Goal: Task Accomplishment & Management: Complete application form

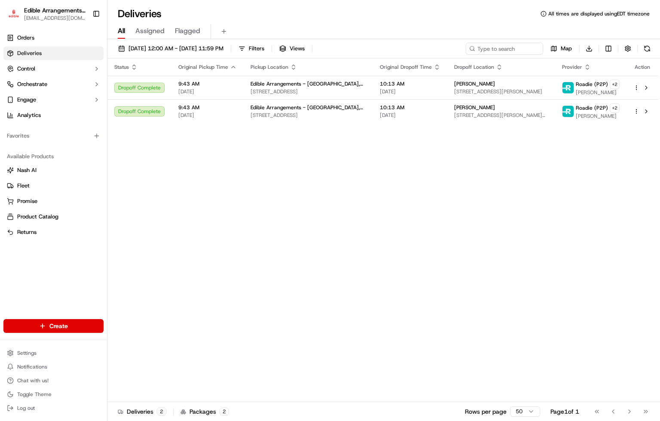
click at [64, 322] on html "Edible Arrangements - [GEOGRAPHIC_DATA], WV [EMAIL_ADDRESS][DOMAIN_NAME] Toggle…" at bounding box center [330, 210] width 660 height 421
click at [140, 356] on link "Order" at bounding box center [155, 357] width 96 height 15
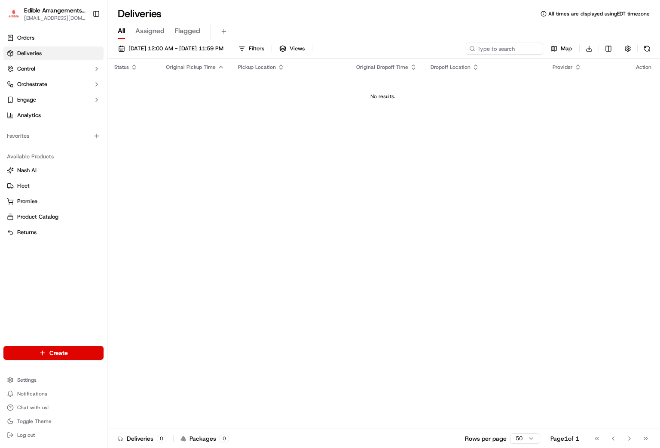
click at [74, 350] on html "Edible Arrangements - [GEOGRAPHIC_DATA], WV [EMAIL_ADDRESS][DOMAIN_NAME] Toggle…" at bounding box center [330, 224] width 660 height 448
click at [150, 390] on link "Order" at bounding box center [155, 383] width 96 height 15
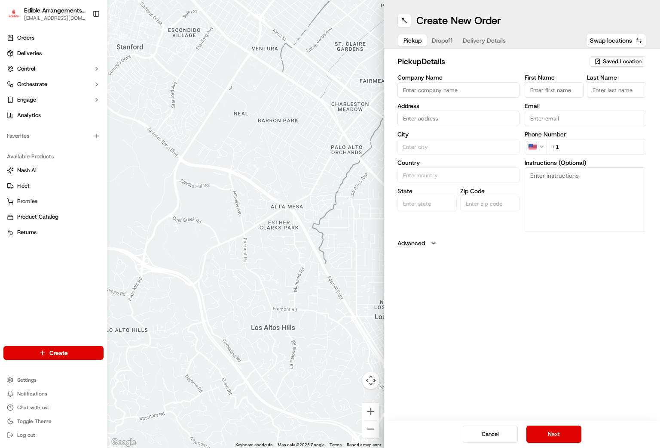
click at [609, 60] on span "Saved Location" at bounding box center [622, 62] width 39 height 8
click at [580, 101] on span "Edible Arrangements - [GEOGRAPHIC_DATA], [GEOGRAPHIC_DATA] (WV946)" at bounding box center [604, 97] width 106 height 15
type input "Edible Arrangements - [GEOGRAPHIC_DATA], [GEOGRAPHIC_DATA]"
type input "[STREET_ADDRESS]"
type input "Morgantown"
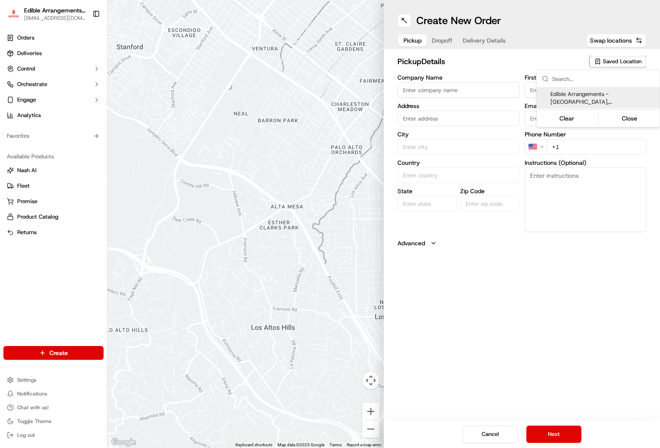
type input "US"
type input "WV"
type input "26508"
type input "[EMAIL_ADDRESS][DOMAIN_NAME]"
type input "[PHONE_NUMBER]"
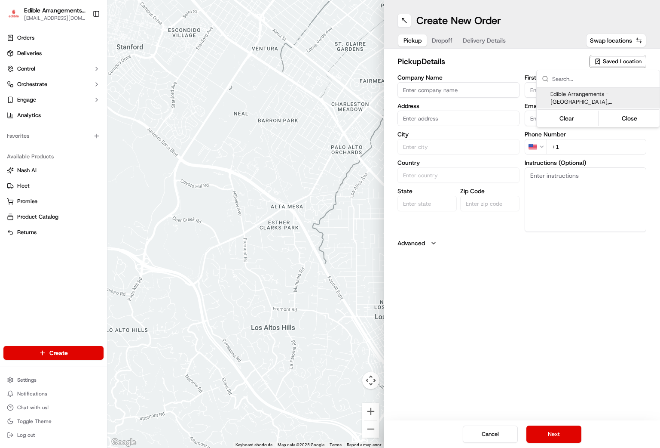
type textarea "Please come inside the store to pick up the arrangement."
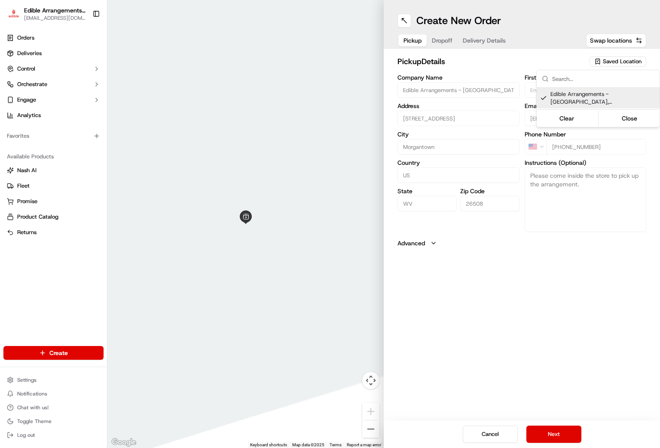
click at [556, 432] on html "Edible Arrangements - [GEOGRAPHIC_DATA], WV [EMAIL_ADDRESS][DOMAIN_NAME] Toggle…" at bounding box center [330, 224] width 660 height 448
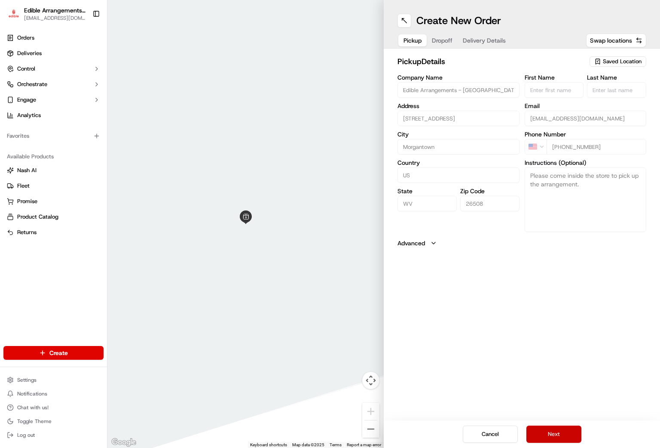
click at [564, 435] on button "Next" at bounding box center [554, 433] width 55 height 17
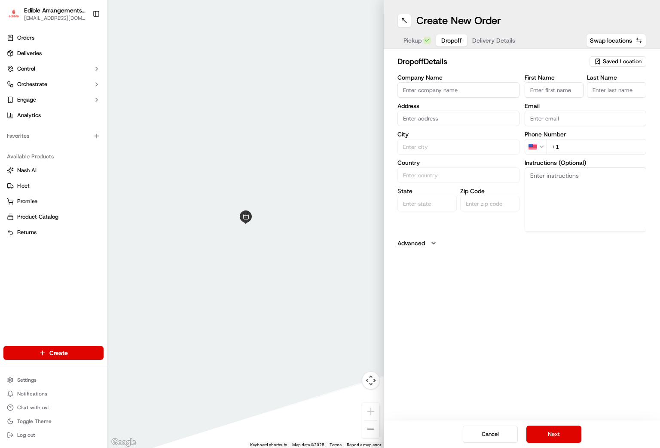
click at [454, 88] on input "Company Name" at bounding box center [459, 89] width 122 height 15
click at [444, 120] on div "Address" at bounding box center [459, 114] width 122 height 23
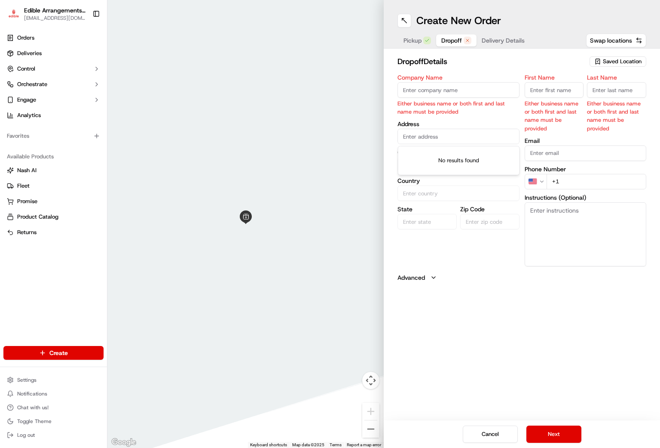
click at [431, 137] on input "text" at bounding box center [459, 136] width 122 height 15
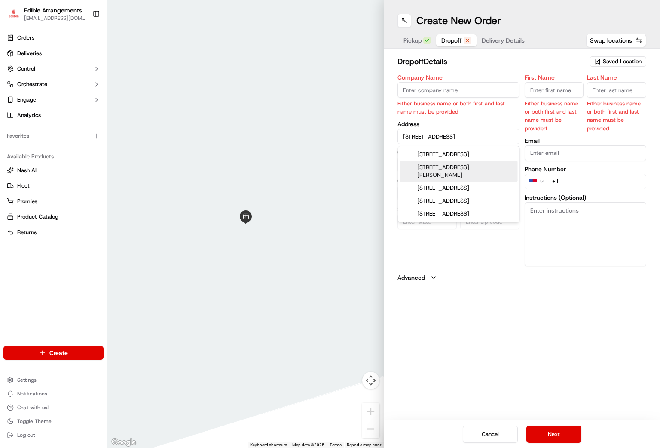
click at [498, 171] on div "[STREET_ADDRESS][PERSON_NAME]" at bounding box center [459, 171] width 118 height 21
type input "[STREET_ADDRESS][PERSON_NAME]"
type input "[PERSON_NAME]"
type input "[GEOGRAPHIC_DATA]"
type input "PA"
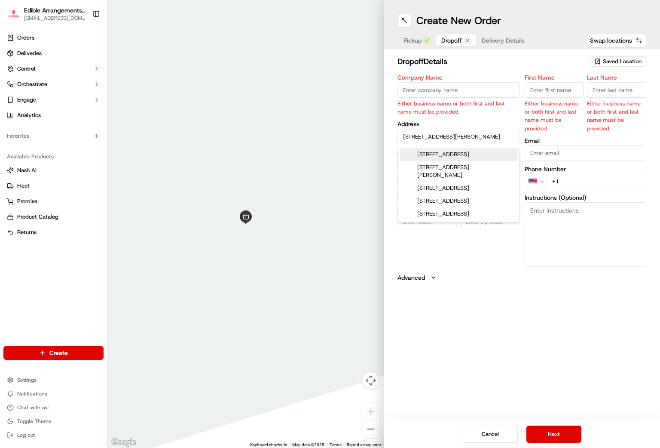
type input "15458"
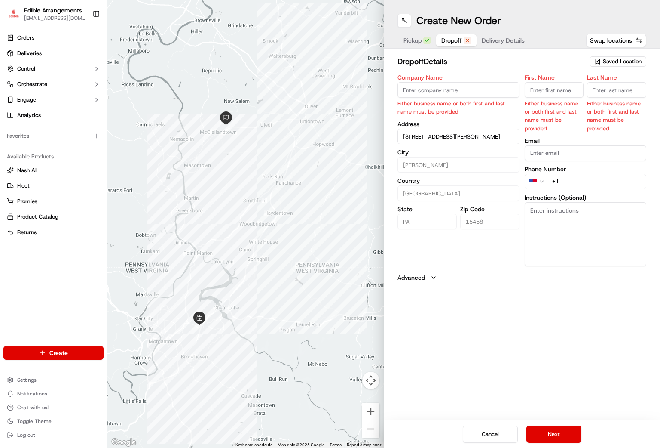
type input "[STREET_ADDRESS][PERSON_NAME]"
click at [552, 156] on input "Email" at bounding box center [586, 152] width 122 height 15
click at [563, 180] on input "+1" at bounding box center [597, 181] width 100 height 15
type input "[PHONE_NUMBER]"
click at [555, 99] on p "Either business name or both first and last name must be provided" at bounding box center [554, 115] width 59 height 33
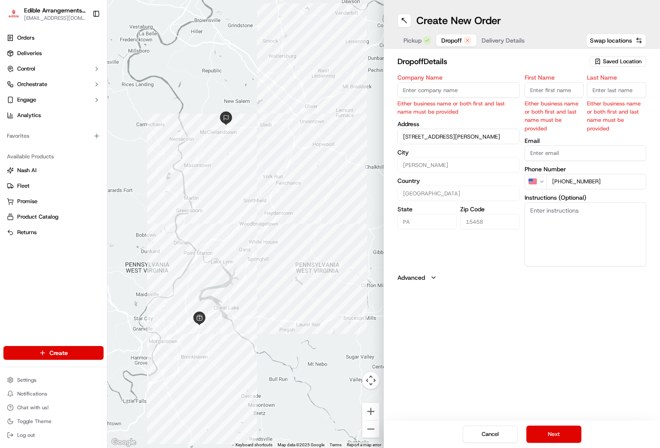
click at [552, 93] on input "First Name" at bounding box center [554, 89] width 59 height 15
type input "[PERSON_NAME]"
click at [602, 98] on div "Last Name Either business name or both first and last name must be provided" at bounding box center [616, 103] width 59 height 58
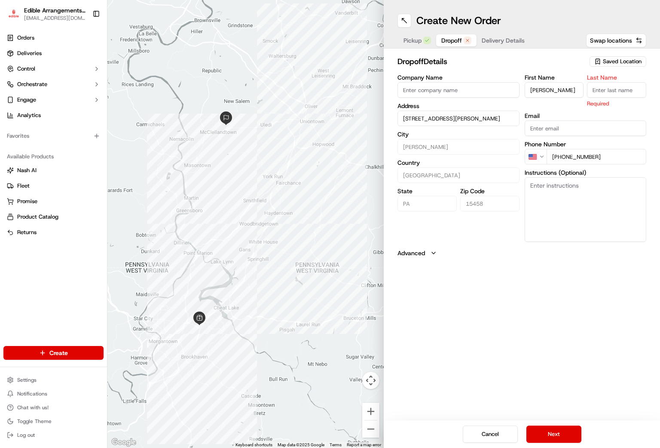
click at [606, 92] on input "Last Name" at bounding box center [616, 89] width 59 height 15
type input "[PERSON_NAME]"
click at [565, 210] on textarea "Instructions (Optional)" at bounding box center [586, 209] width 122 height 64
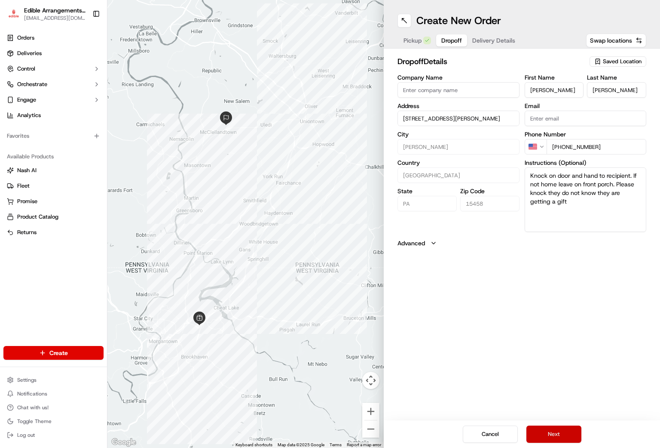
type textarea "Knock on door and hand to recipient. If not home leave on front porch. Please k…"
click at [551, 434] on button "Next" at bounding box center [554, 433] width 55 height 17
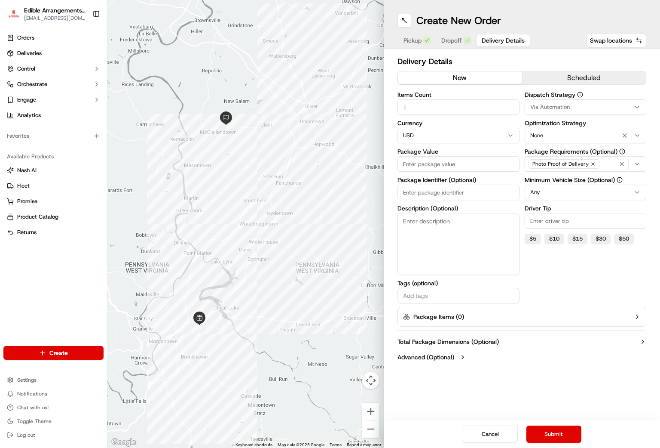
click at [451, 193] on input "Package Identifier (Optional)" at bounding box center [459, 191] width 122 height 15
type input "0597"
click at [447, 244] on textarea "Description (Optional)" at bounding box center [459, 244] width 122 height 62
click at [421, 163] on input "Package Value" at bounding box center [459, 163] width 122 height 15
type input "95.98"
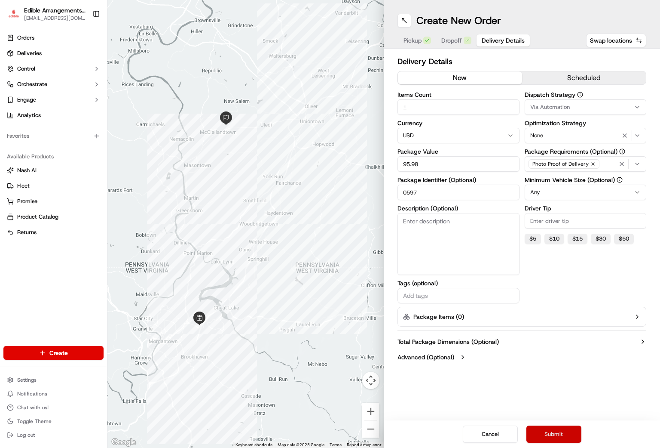
click at [550, 436] on button "Submit" at bounding box center [554, 433] width 55 height 17
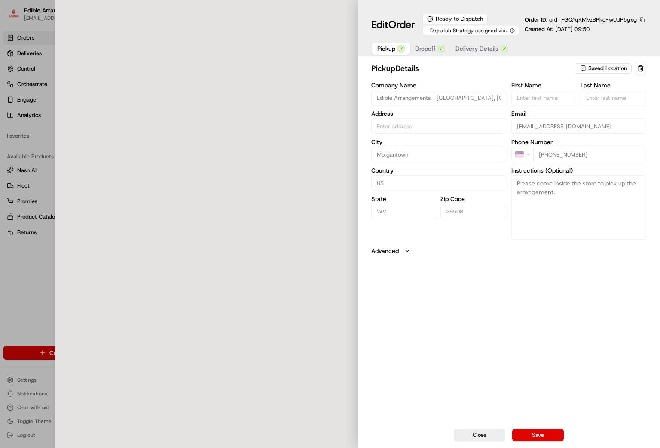
type input "[STREET_ADDRESS]"
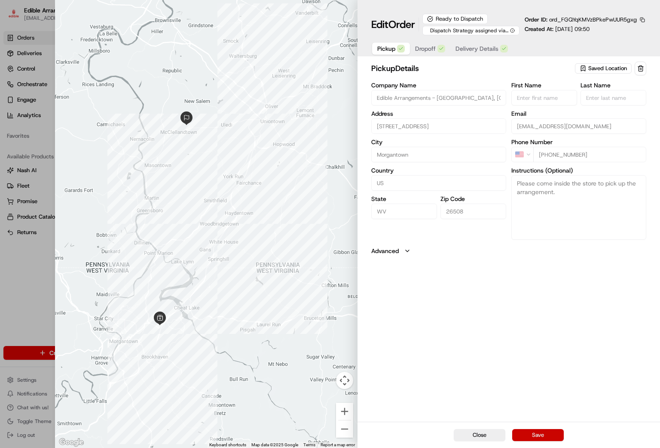
click at [541, 436] on button "Save" at bounding box center [538, 435] width 52 height 12
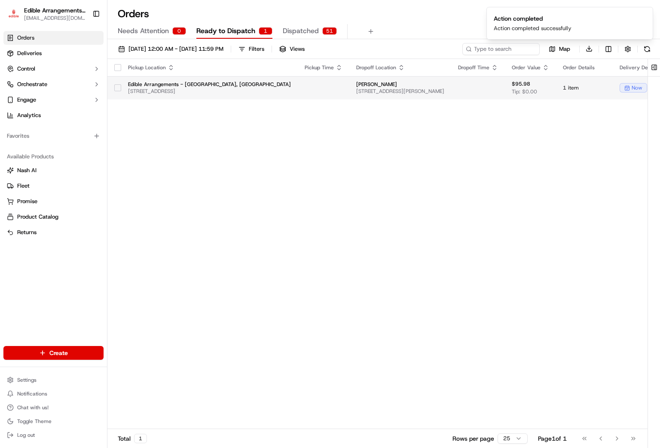
click at [117, 84] on button "button" at bounding box center [117, 87] width 7 height 7
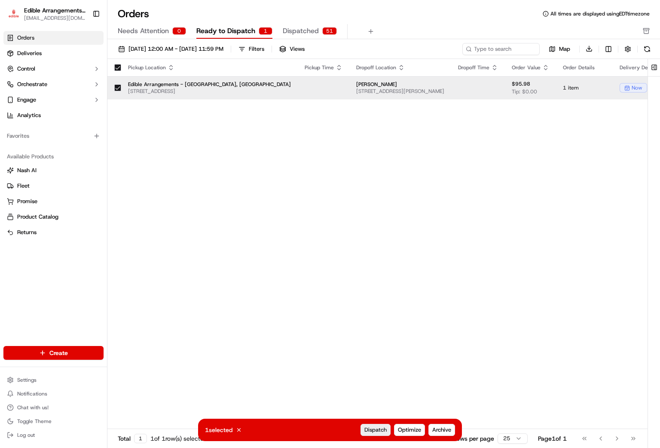
click at [369, 431] on span "Dispatch" at bounding box center [376, 430] width 22 height 8
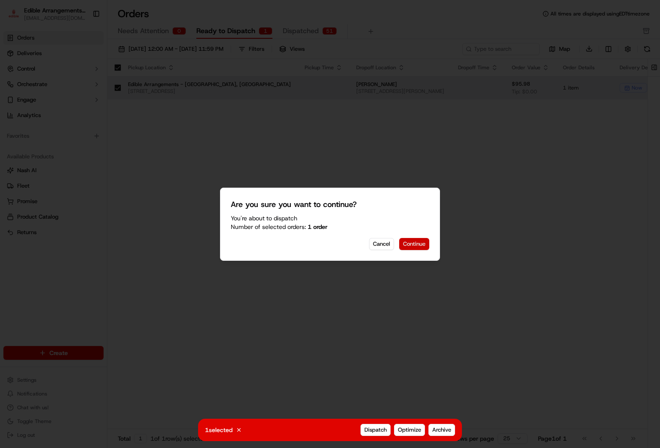
click at [413, 244] on button "Continue" at bounding box center [414, 244] width 30 height 12
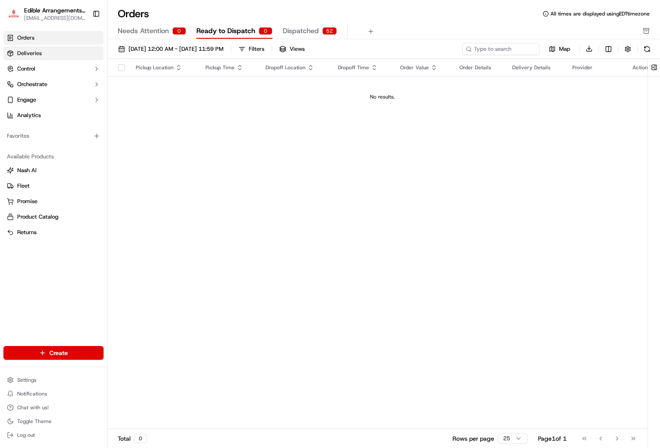
click at [63, 55] on link "Deliveries" at bounding box center [53, 53] width 100 height 14
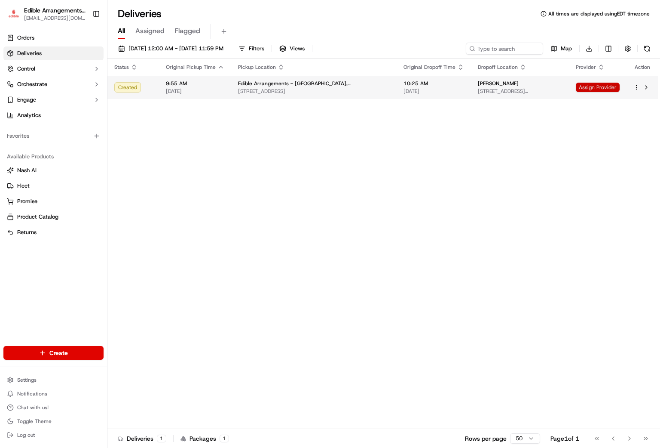
click at [602, 88] on span "Assign Provider" at bounding box center [598, 87] width 44 height 9
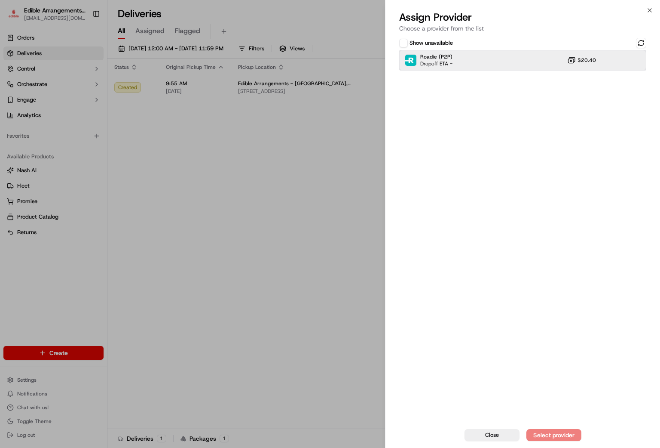
click at [451, 61] on span "Dropoff ETA -" at bounding box center [436, 63] width 32 height 7
click at [556, 431] on div "Assign Provider" at bounding box center [554, 434] width 42 height 9
click at [497, 436] on span "Close" at bounding box center [492, 435] width 14 height 8
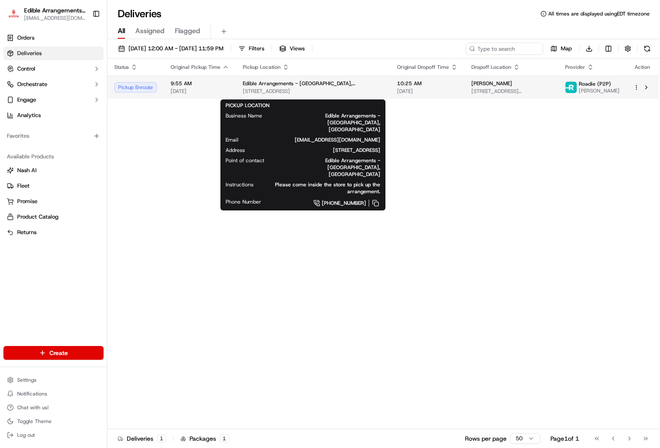
click at [309, 91] on span "[STREET_ADDRESS]" at bounding box center [313, 91] width 141 height 7
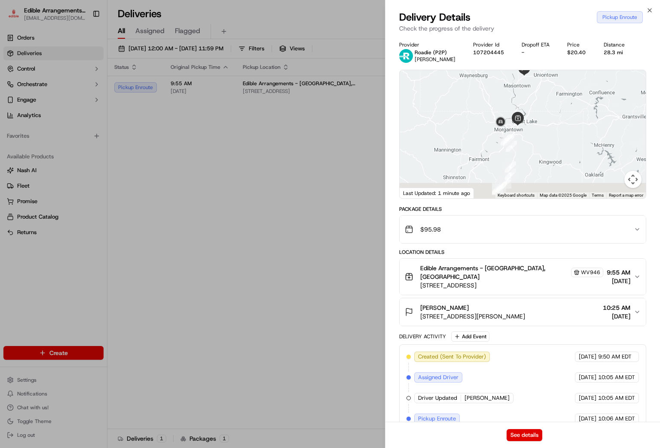
drag, startPoint x: 558, startPoint y: 168, endPoint x: 555, endPoint y: 118, distance: 50.0
click at [555, 118] on div at bounding box center [523, 134] width 246 height 128
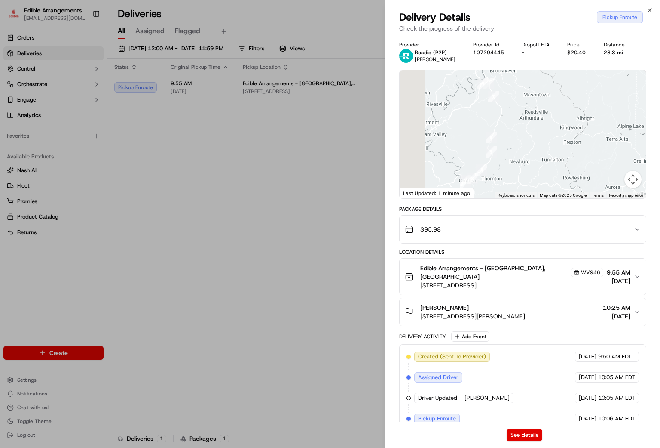
drag, startPoint x: 542, startPoint y: 111, endPoint x: 582, endPoint y: 160, distance: 63.3
click at [582, 160] on div at bounding box center [523, 134] width 246 height 128
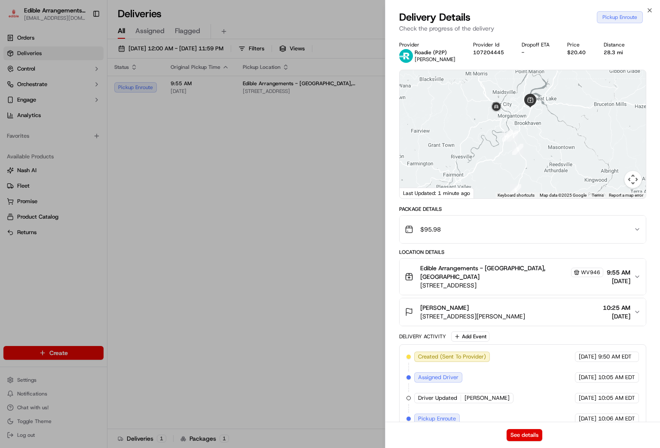
drag, startPoint x: 574, startPoint y: 122, endPoint x: 598, endPoint y: 174, distance: 57.5
click at [598, 174] on div at bounding box center [523, 134] width 246 height 128
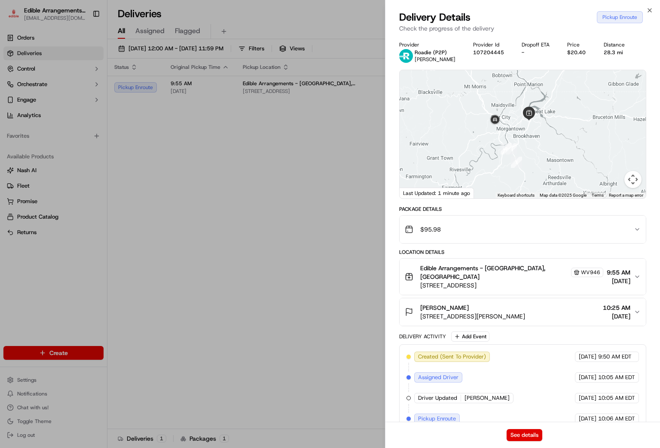
drag, startPoint x: 597, startPoint y: 141, endPoint x: 595, endPoint y: 156, distance: 16.1
click at [595, 156] on div at bounding box center [523, 134] width 246 height 128
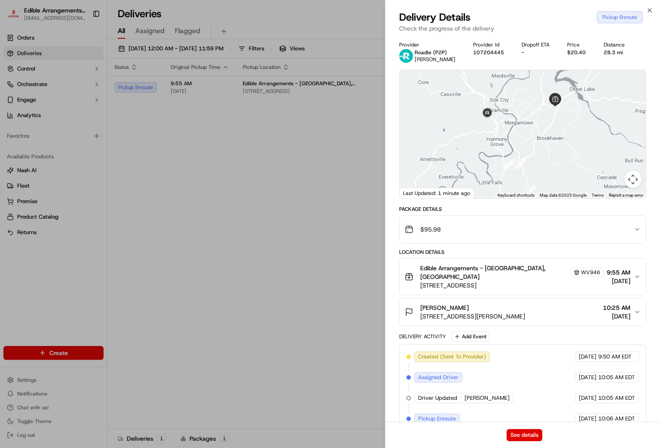
drag, startPoint x: 529, startPoint y: 137, endPoint x: 564, endPoint y: 149, distance: 37.3
click at [564, 149] on div at bounding box center [523, 134] width 246 height 128
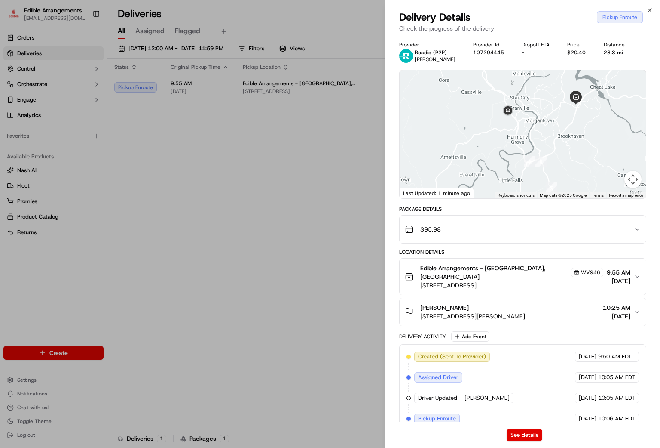
drag, startPoint x: 533, startPoint y: 130, endPoint x: 533, endPoint y: 153, distance: 23.2
click at [533, 153] on div at bounding box center [523, 134] width 246 height 128
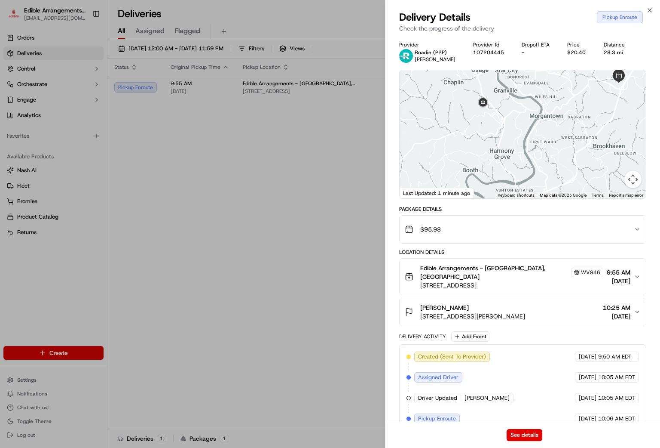
drag, startPoint x: 622, startPoint y: 106, endPoint x: 568, endPoint y: 130, distance: 58.9
click at [568, 130] on div at bounding box center [523, 134] width 246 height 128
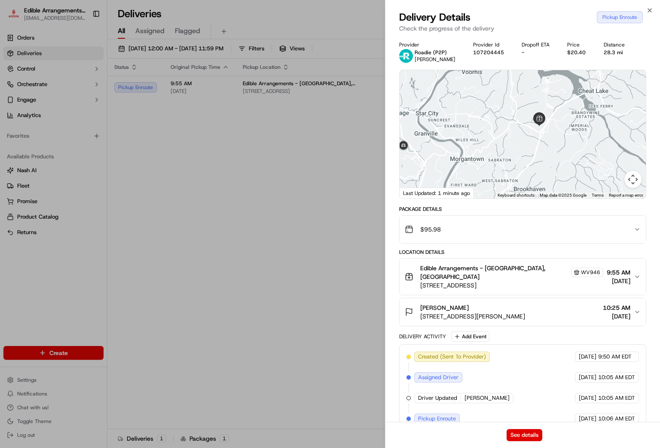
drag, startPoint x: 561, startPoint y: 157, endPoint x: 534, endPoint y: 115, distance: 50.1
click at [534, 115] on div at bounding box center [523, 134] width 246 height 128
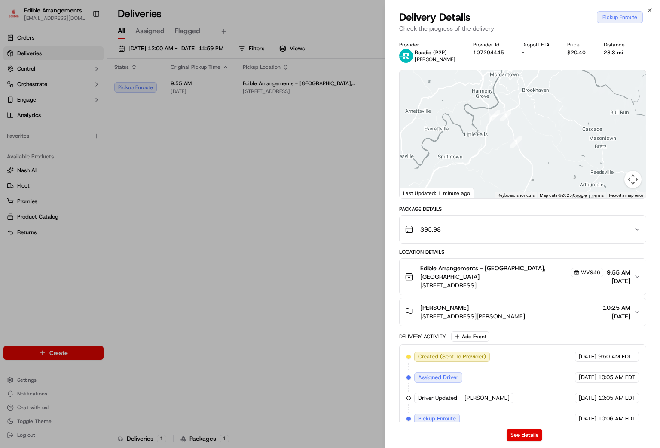
drag, startPoint x: 554, startPoint y: 114, endPoint x: 555, endPoint y: 135, distance: 21.9
click at [557, 143] on div at bounding box center [523, 134] width 246 height 128
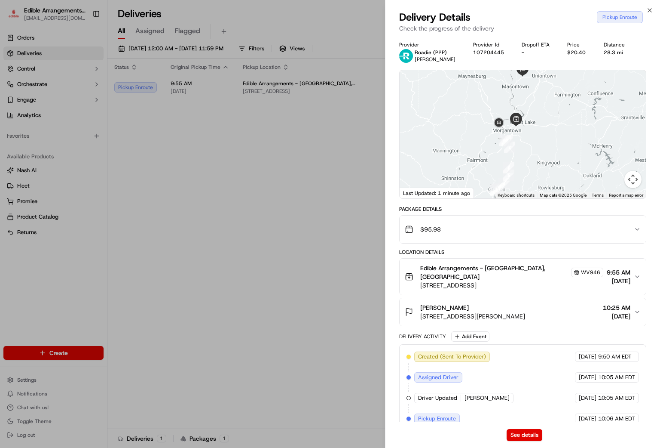
drag, startPoint x: 598, startPoint y: 147, endPoint x: 557, endPoint y: 153, distance: 40.9
click at [557, 153] on div at bounding box center [523, 134] width 246 height 128
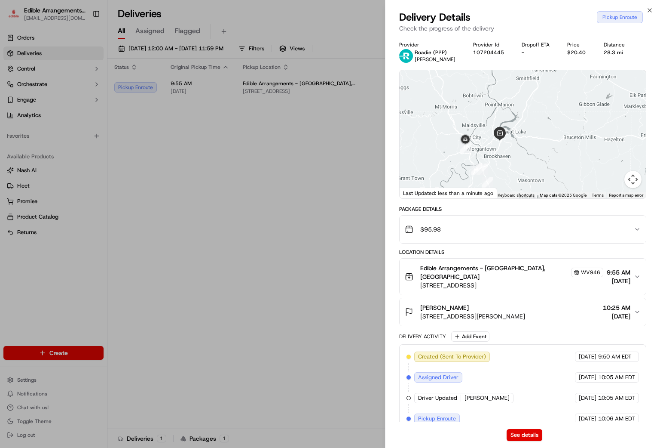
drag, startPoint x: 529, startPoint y: 128, endPoint x: 560, endPoint y: 191, distance: 70.8
click at [560, 191] on div "1 2 3 4 5 6 7 8 9 10 Keyboard shortcuts Map Data Map data ©2025 Google Map data…" at bounding box center [523, 134] width 246 height 128
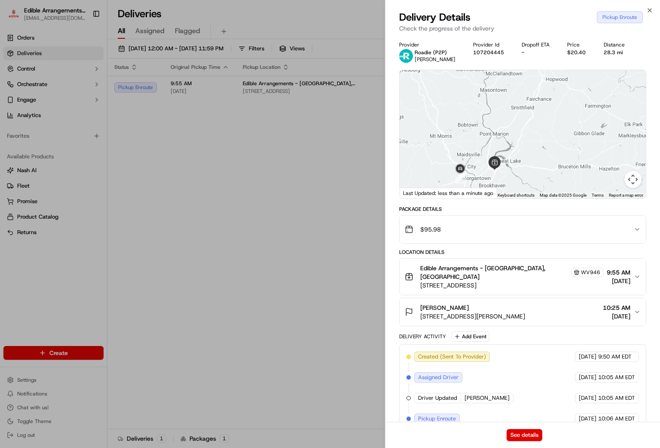
drag, startPoint x: 542, startPoint y: 128, endPoint x: 537, endPoint y: 142, distance: 15.1
click at [537, 142] on div at bounding box center [523, 134] width 246 height 128
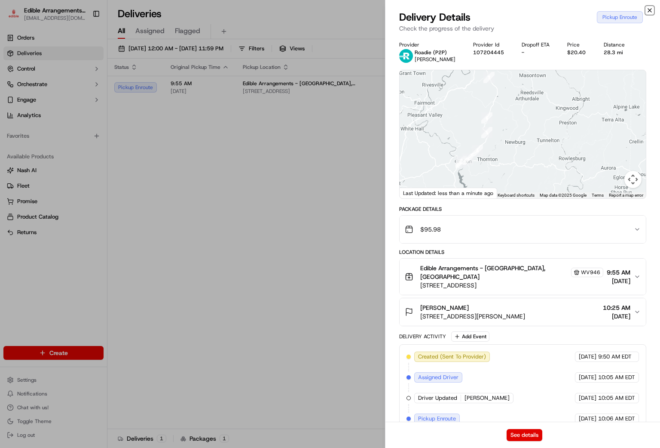
click at [650, 8] on icon "button" at bounding box center [650, 10] width 7 height 7
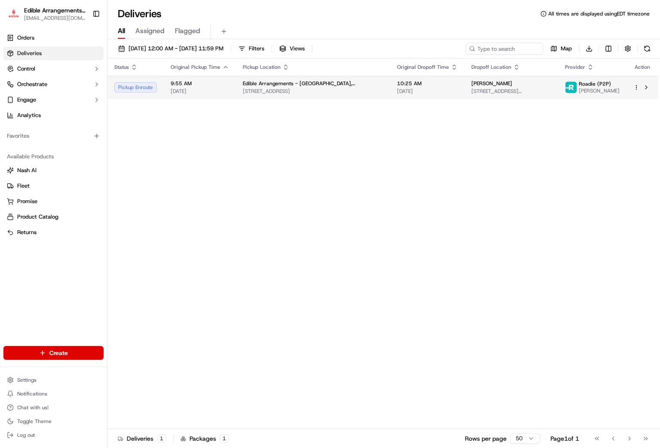
click at [236, 90] on td "Edible Arrangements - [GEOGRAPHIC_DATA], WV [STREET_ADDRESS]" at bounding box center [313, 87] width 154 height 23
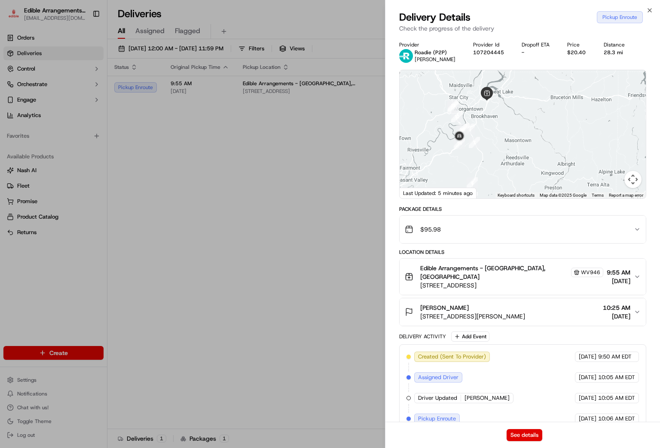
drag, startPoint x: 550, startPoint y: 174, endPoint x: 558, endPoint y: 114, distance: 60.7
click at [558, 114] on div at bounding box center [523, 134] width 246 height 128
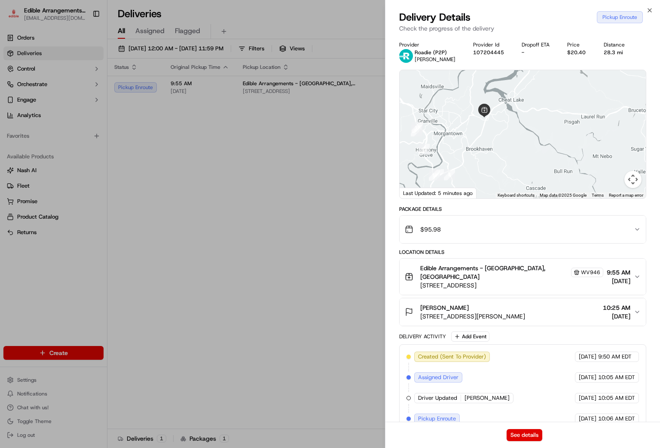
drag, startPoint x: 529, startPoint y: 120, endPoint x: 587, endPoint y: 178, distance: 82.4
click at [587, 178] on div at bounding box center [523, 134] width 246 height 128
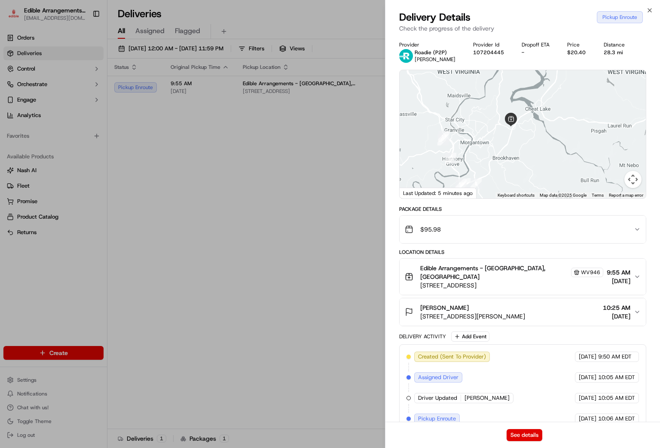
drag, startPoint x: 526, startPoint y: 132, endPoint x: 543, endPoint y: 137, distance: 17.4
click at [543, 137] on div at bounding box center [523, 134] width 246 height 128
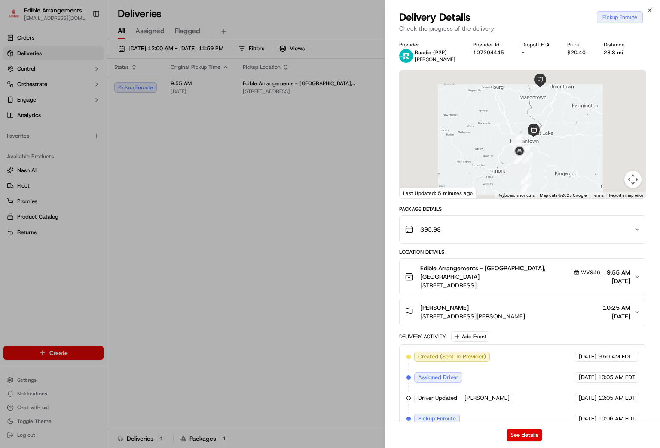
drag, startPoint x: 562, startPoint y: 129, endPoint x: 556, endPoint y: 150, distance: 21.5
click at [556, 150] on div at bounding box center [523, 134] width 246 height 128
